Goal: Task Accomplishment & Management: Complete application form

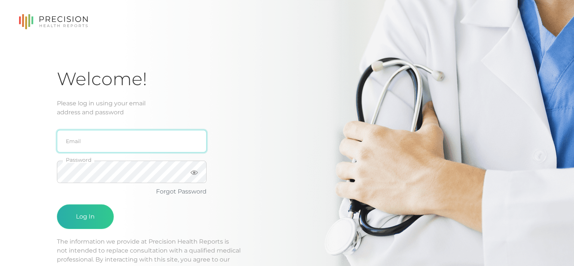
type input "[EMAIL_ADDRESS][DOMAIN_NAME]"
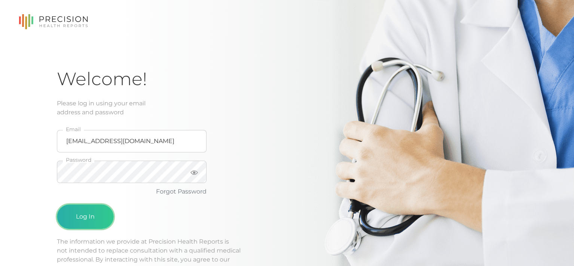
click at [86, 213] on button "Log In" at bounding box center [85, 217] width 57 height 25
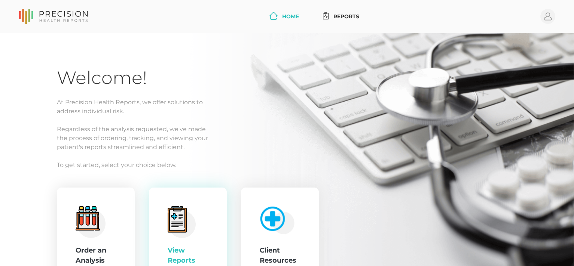
click at [184, 222] on icon at bounding box center [176, 220] width 15 height 21
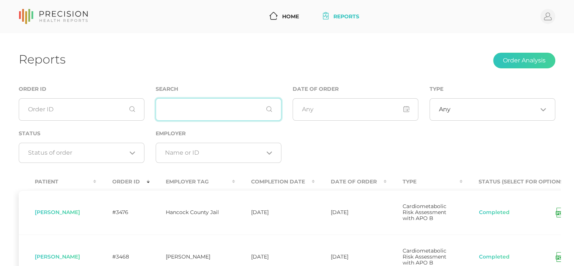
drag, startPoint x: 227, startPoint y: 109, endPoint x: 230, endPoint y: 107, distance: 4.0
click at [228, 108] on input "text" at bounding box center [219, 109] width 126 height 22
type input "[PERSON_NAME]"
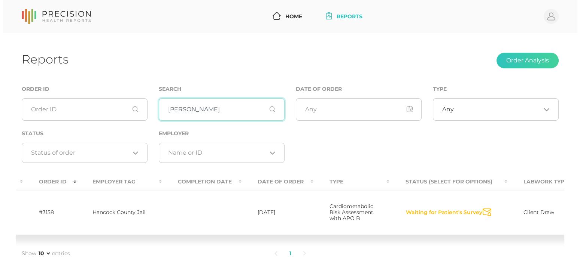
scroll to position [0, 114]
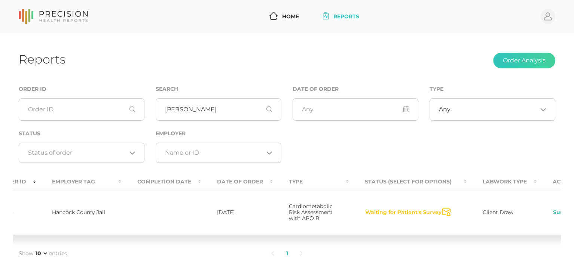
click at [553, 214] on link "Survey" at bounding box center [562, 212] width 19 height 7
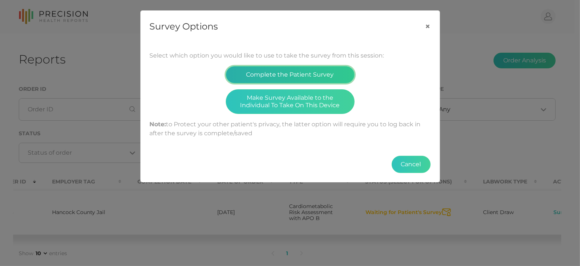
click at [282, 75] on button "Complete the Patient Survey" at bounding box center [290, 74] width 129 height 17
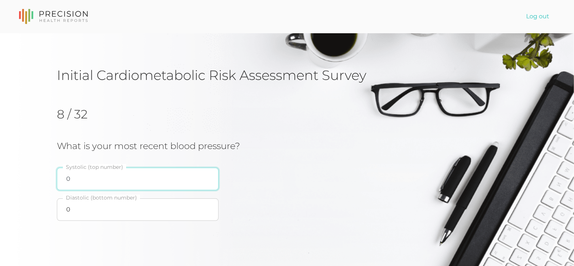
click at [129, 180] on input "0" at bounding box center [138, 179] width 162 height 22
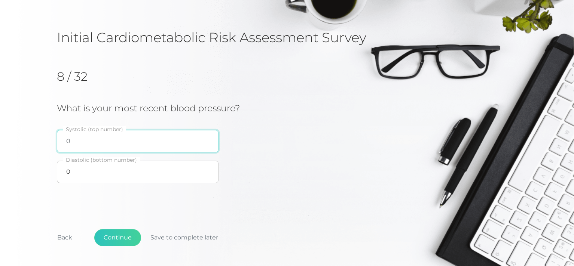
scroll to position [81, 0]
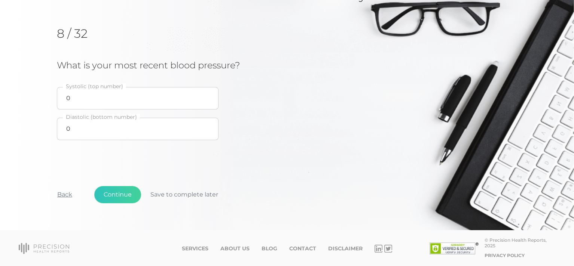
click at [68, 192] on button "Back" at bounding box center [65, 194] width 34 height 17
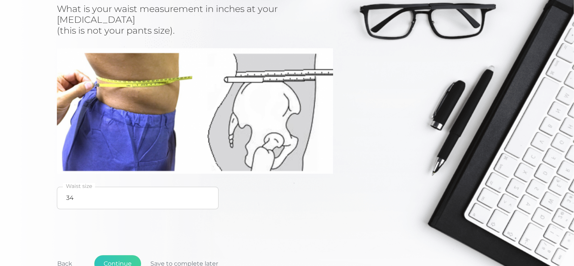
scroll to position [196, 0]
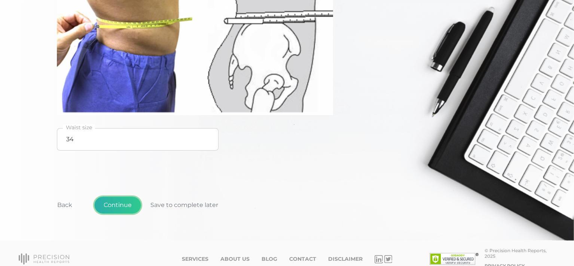
click at [113, 197] on button "Continue" at bounding box center [117, 205] width 47 height 17
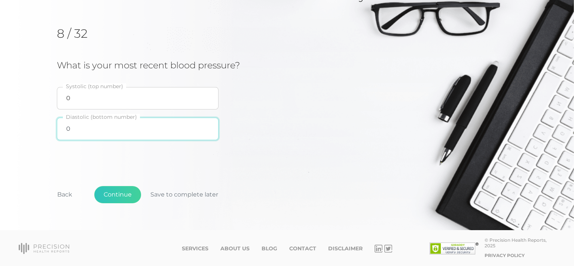
click at [88, 131] on input "0" at bounding box center [138, 129] width 162 height 22
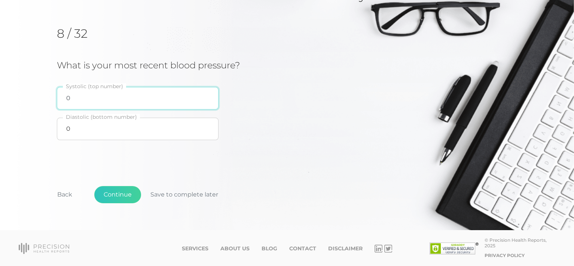
click at [67, 101] on input "0" at bounding box center [138, 98] width 162 height 22
type input "118"
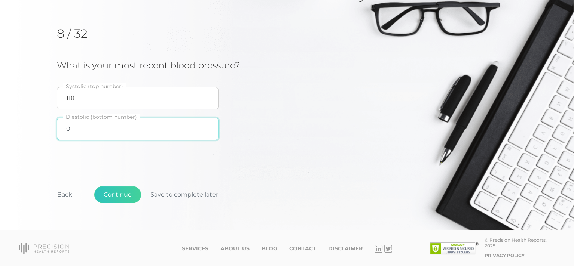
click at [78, 127] on input "0" at bounding box center [138, 129] width 162 height 22
type input "70"
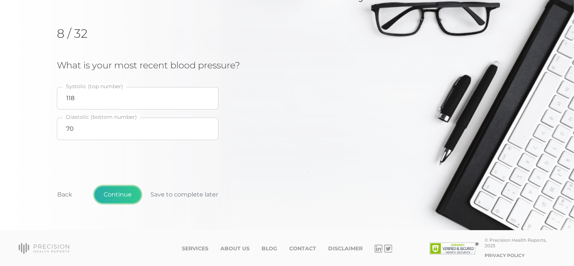
click at [115, 190] on button "Continue" at bounding box center [117, 194] width 47 height 17
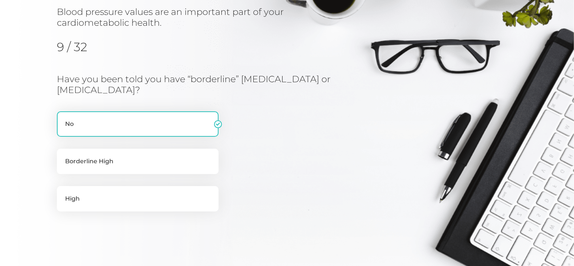
scroll to position [95, 0]
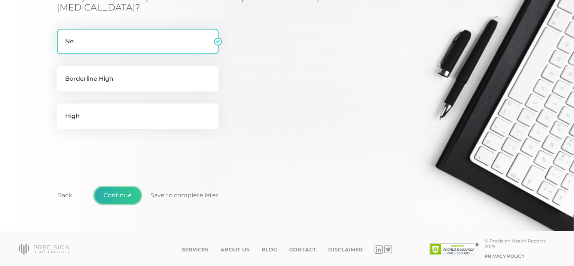
click at [130, 193] on button "Continue" at bounding box center [117, 195] width 47 height 17
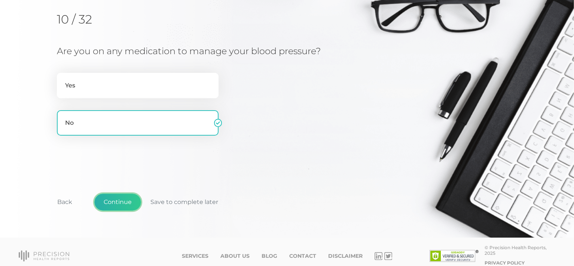
click at [130, 194] on button "Continue" at bounding box center [117, 202] width 47 height 17
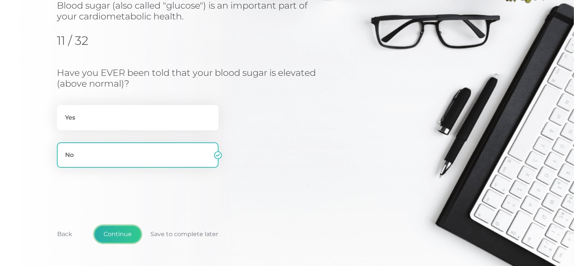
click at [128, 226] on button "Continue" at bounding box center [117, 234] width 47 height 17
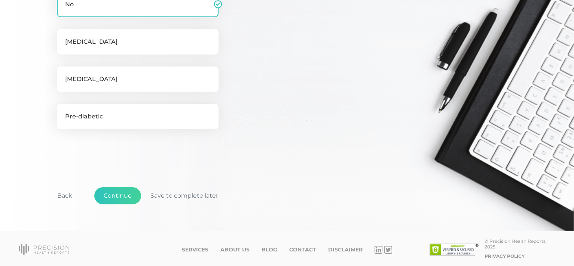
click at [127, 206] on div "Back Continue Save to complete later" at bounding box center [287, 199] width 460 height 55
click at [125, 202] on button "Continue" at bounding box center [117, 195] width 47 height 17
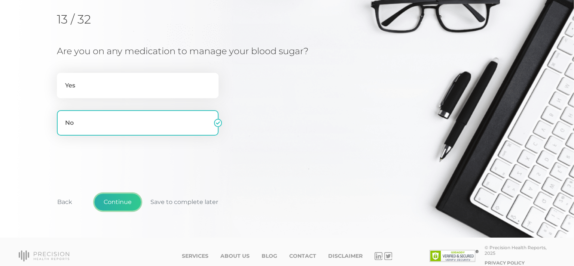
click at [125, 202] on button "Continue" at bounding box center [117, 202] width 47 height 17
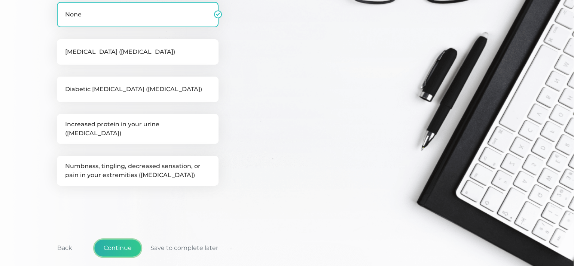
click at [123, 240] on button "Continue" at bounding box center [117, 248] width 47 height 17
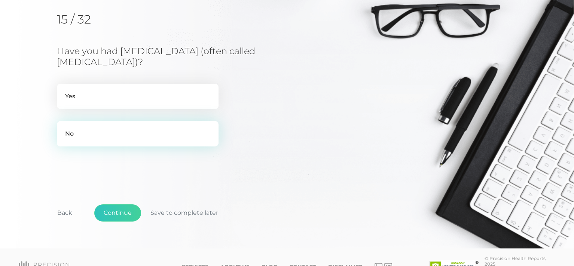
click at [106, 138] on label "No" at bounding box center [138, 133] width 162 height 25
click at [63, 129] on input "No" at bounding box center [60, 124] width 6 height 7
radio input "true"
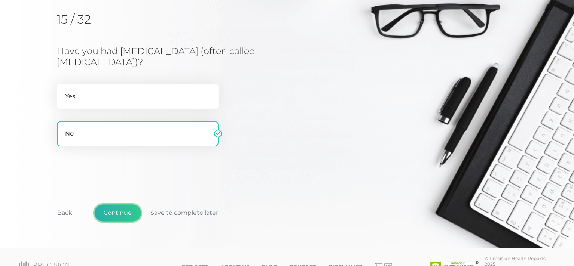
click at [114, 212] on button "Continue" at bounding box center [117, 213] width 47 height 17
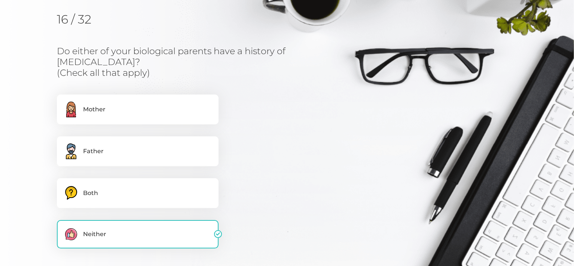
drag, startPoint x: 106, startPoint y: 145, endPoint x: 137, endPoint y: 165, distance: 36.8
click at [106, 145] on label ".cls-3,.cls-4{fill-rule:evenodd}.cls-3{fill:#6d91ac}.cls-4{fill:#ffcd69} Father" at bounding box center [138, 152] width 162 height 30
click at [63, 144] on input ".cls-3,.cls-4{fill-rule:evenodd}.cls-3{fill:#6d91ac}.cls-4{fill:#ffcd69} Father" at bounding box center [60, 140] width 6 height 7
checkbox input "true"
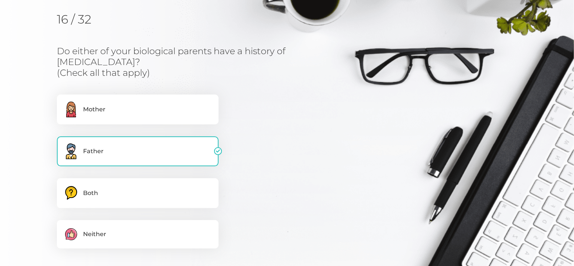
checkbox input "false"
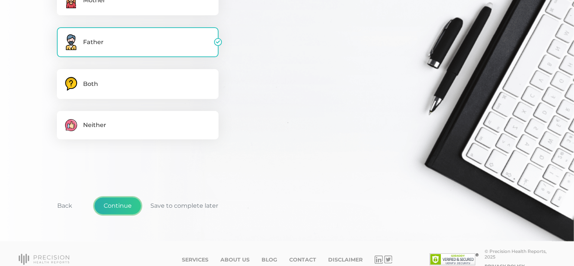
click at [131, 198] on button "Continue" at bounding box center [117, 206] width 47 height 17
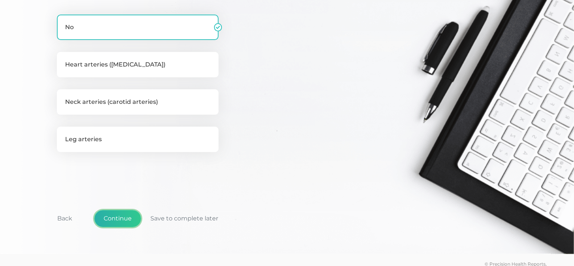
click at [126, 217] on button "Continue" at bounding box center [117, 218] width 47 height 17
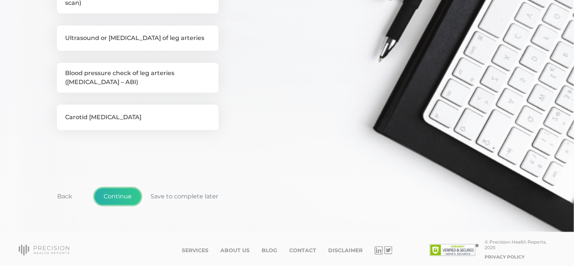
click at [126, 196] on button "Continue" at bounding box center [117, 196] width 47 height 17
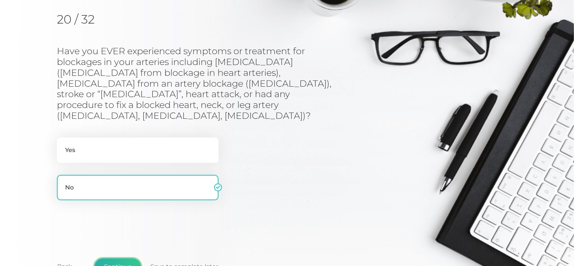
click at [125, 259] on button "Continue" at bounding box center [117, 267] width 47 height 17
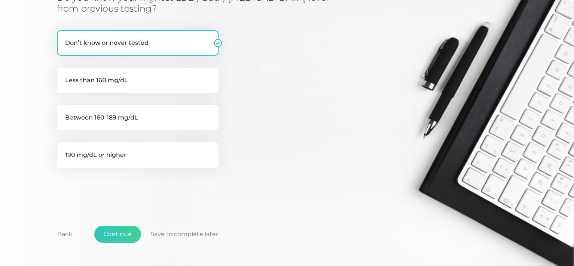
scroll to position [207, 0]
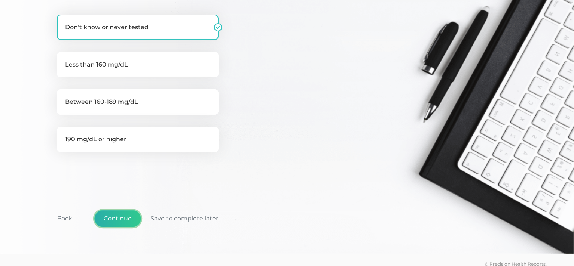
click at [126, 210] on button "Continue" at bounding box center [117, 218] width 47 height 17
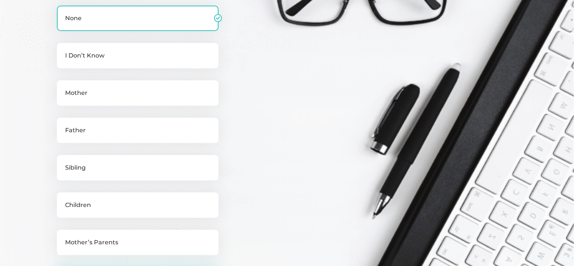
scroll to position [320, 0]
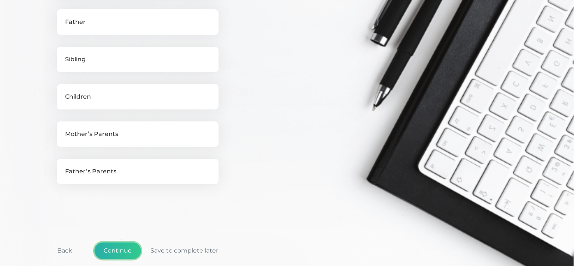
click at [119, 247] on button "Continue" at bounding box center [117, 250] width 47 height 17
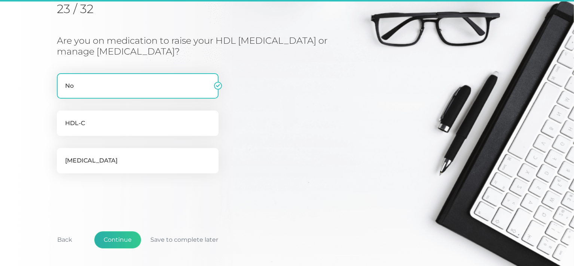
scroll to position [95, 0]
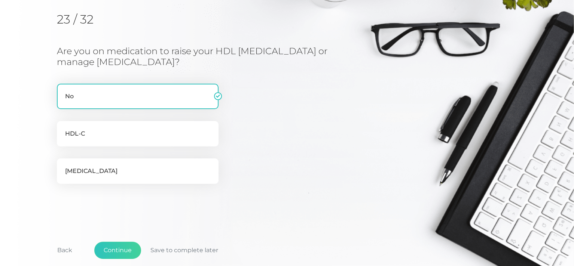
click at [110, 238] on div "Back Continue Save to complete later" at bounding box center [287, 254] width 460 height 55
click at [113, 245] on button "Continue" at bounding box center [117, 250] width 47 height 17
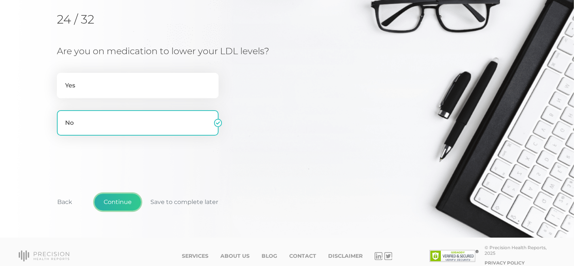
click at [114, 202] on button "Continue" at bounding box center [117, 202] width 47 height 17
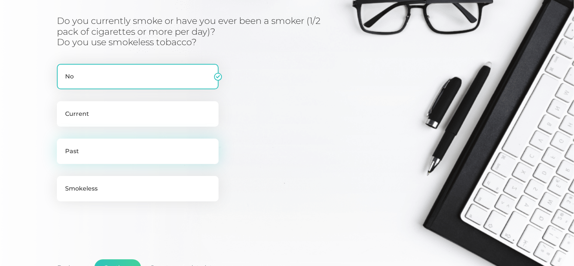
scroll to position [220, 0]
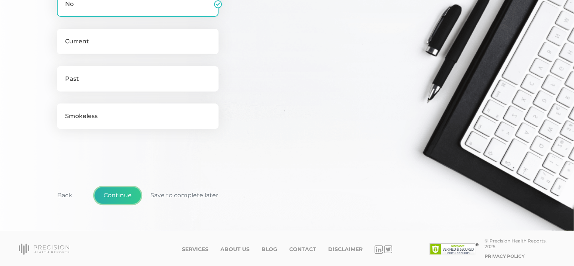
click at [118, 195] on button "Continue" at bounding box center [117, 195] width 47 height 17
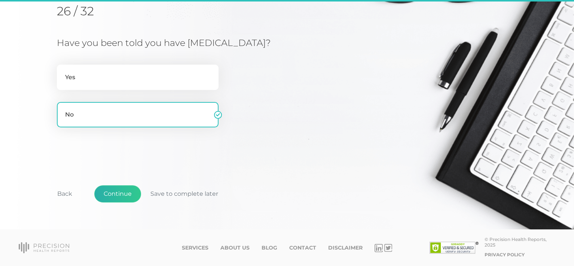
scroll to position [95, 0]
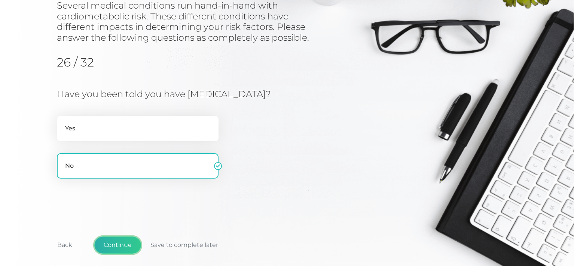
click at [125, 239] on button "Continue" at bounding box center [117, 245] width 47 height 17
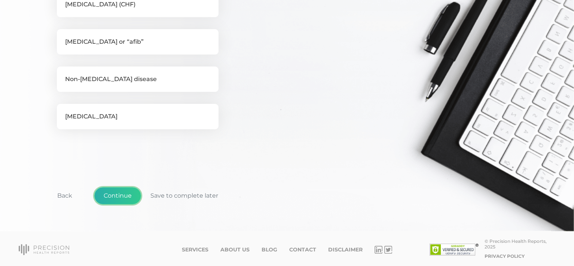
click at [116, 198] on button "Continue" at bounding box center [117, 195] width 47 height 17
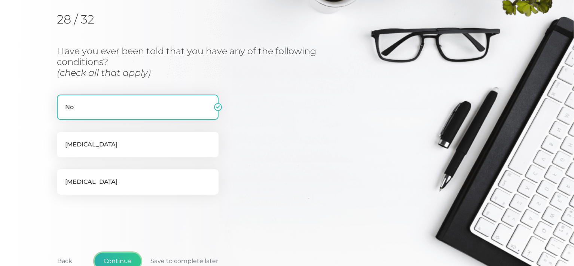
click at [120, 259] on button "Continue" at bounding box center [117, 261] width 47 height 17
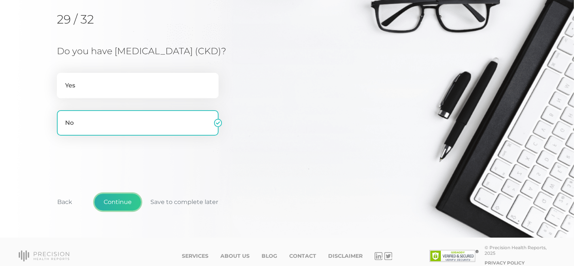
click at [117, 202] on button "Continue" at bounding box center [117, 202] width 47 height 17
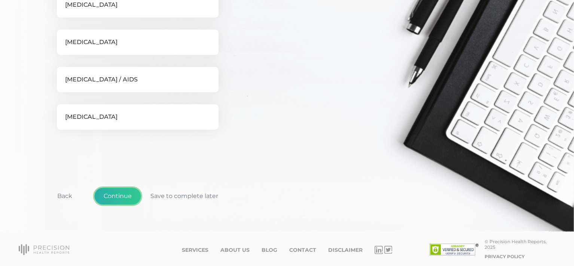
click at [117, 198] on button "Continue" at bounding box center [117, 196] width 47 height 17
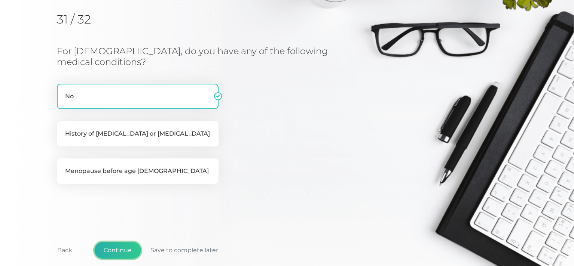
click at [122, 247] on button "Continue" at bounding box center [117, 250] width 47 height 17
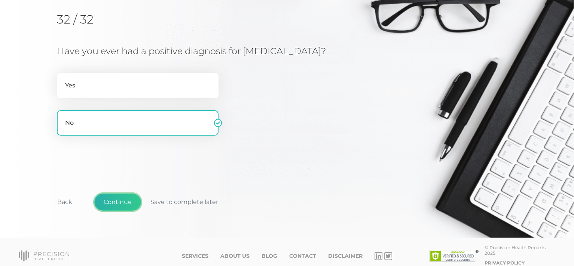
click at [132, 207] on button "Continue" at bounding box center [117, 202] width 47 height 17
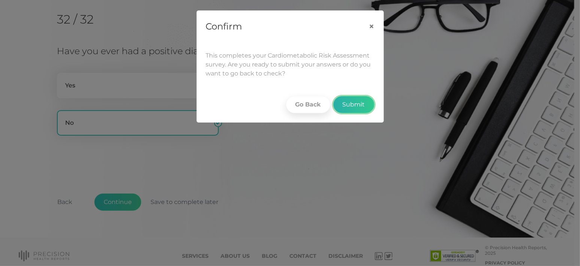
click at [346, 110] on button "Submit" at bounding box center [353, 104] width 41 height 17
